Goal: Transaction & Acquisition: Purchase product/service

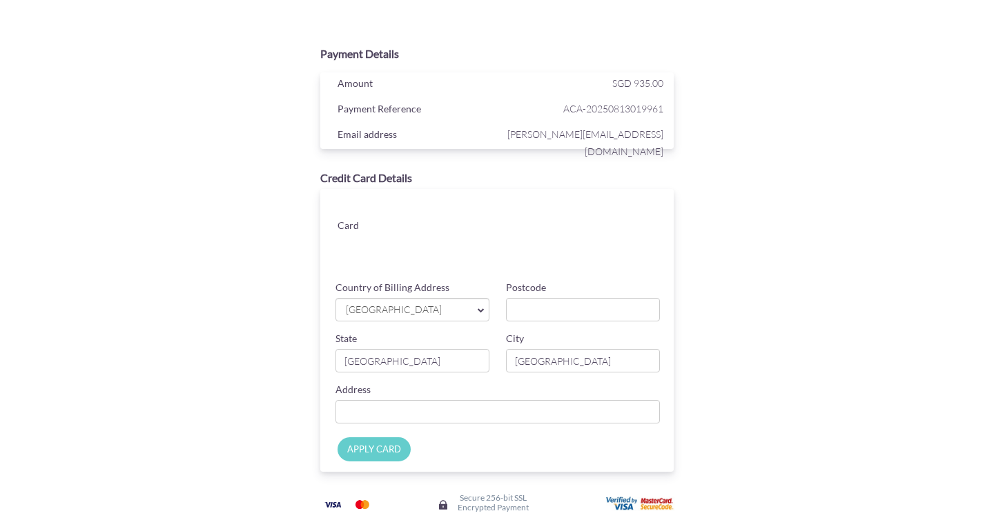
click at [422, 311] on span "[GEOGRAPHIC_DATA]" at bounding box center [405, 310] width 122 height 14
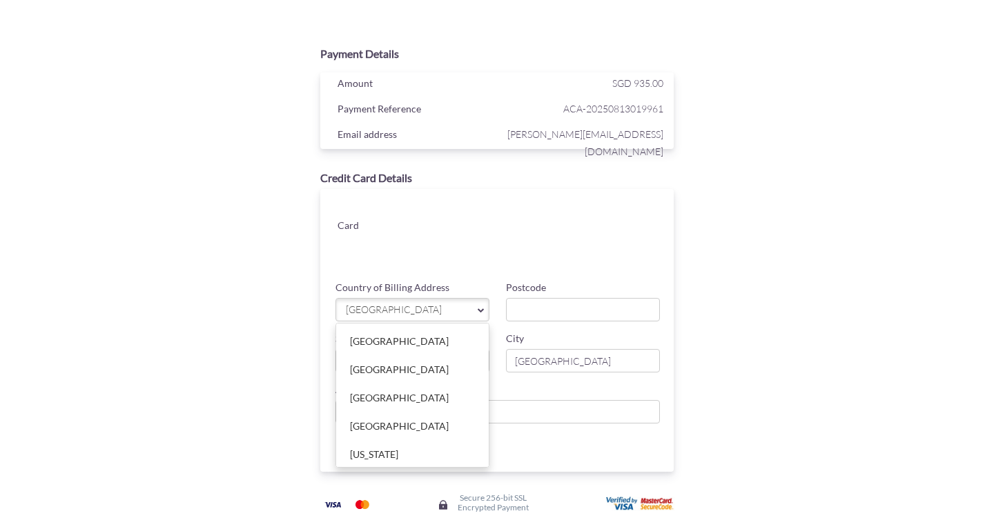
click at [566, 293] on div "Postcode" at bounding box center [583, 301] width 170 height 41
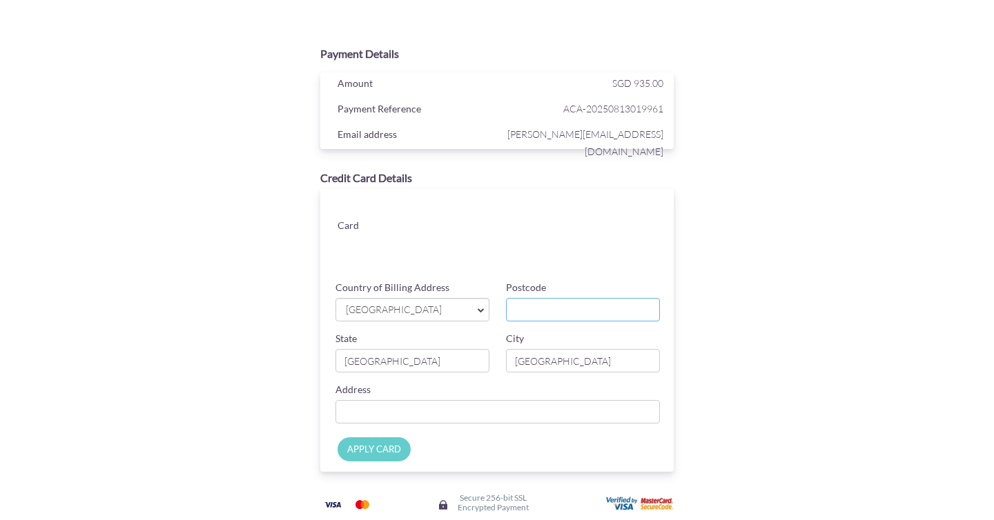
click at [564, 298] on input "Postcode" at bounding box center [583, 309] width 154 height 23
type input "357741"
click at [393, 414] on input "90660078 [STREET_ADDRESS][PERSON_NAME]" at bounding box center [497, 411] width 324 height 23
type input "[STREET_ADDRESS][PERSON_NAME], 07-15"
click at [391, 453] on input "APPLY CARD" at bounding box center [373, 450] width 73 height 24
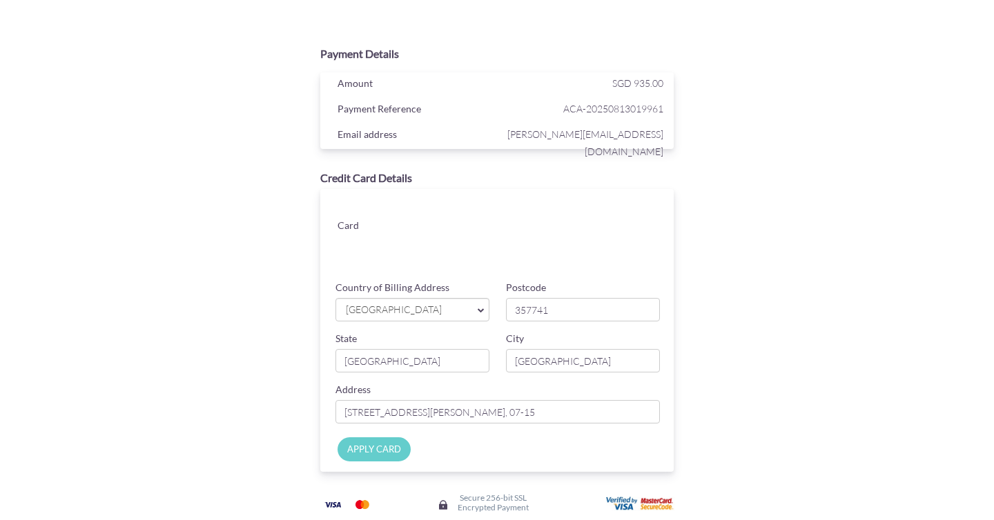
type input "Applying..."
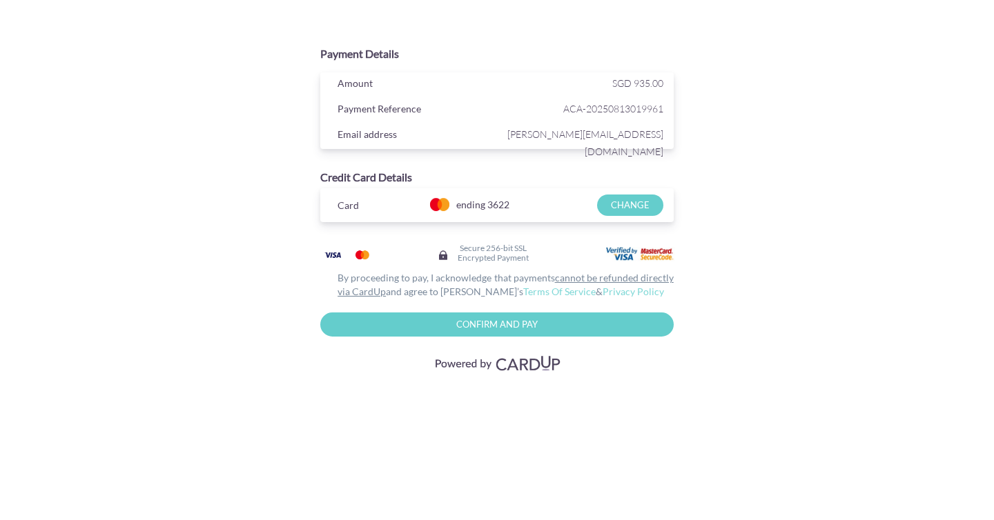
click at [480, 326] on input "Confirm and Pay" at bounding box center [496, 325] width 353 height 24
type input "Please wait..."
